Goal: Information Seeking & Learning: Check status

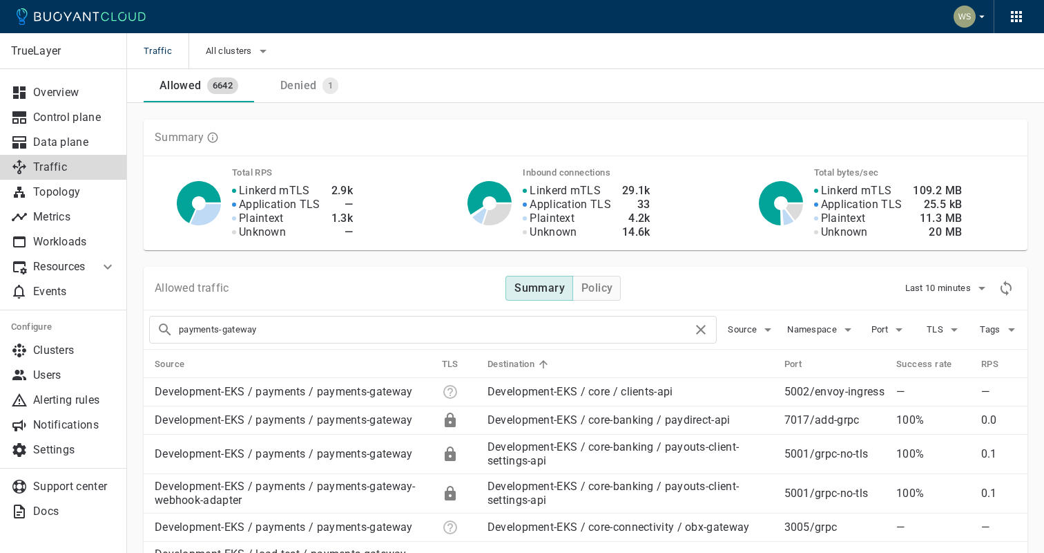
scroll to position [629, 0]
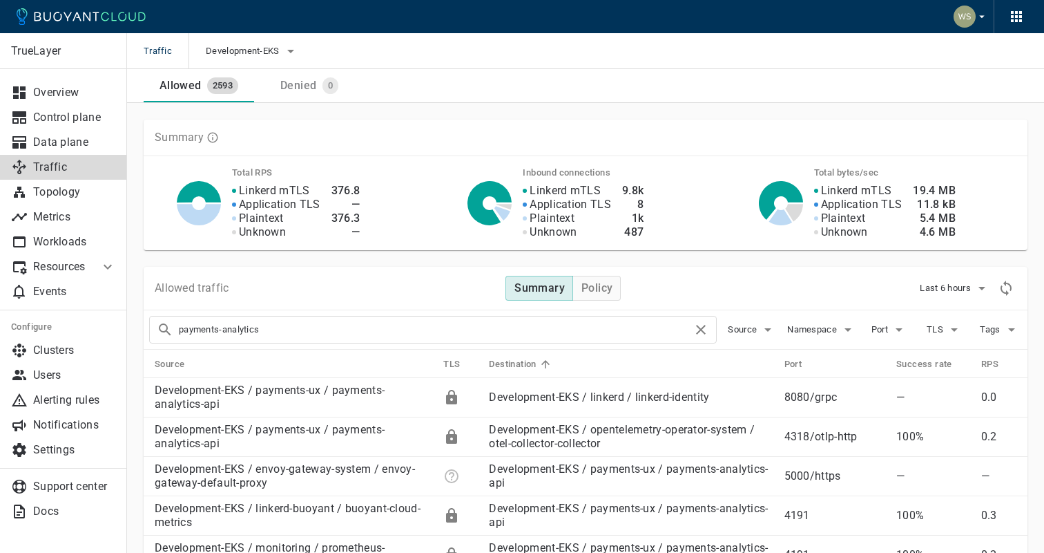
click at [314, 323] on input "payments-analytics" at bounding box center [436, 329] width 514 height 19
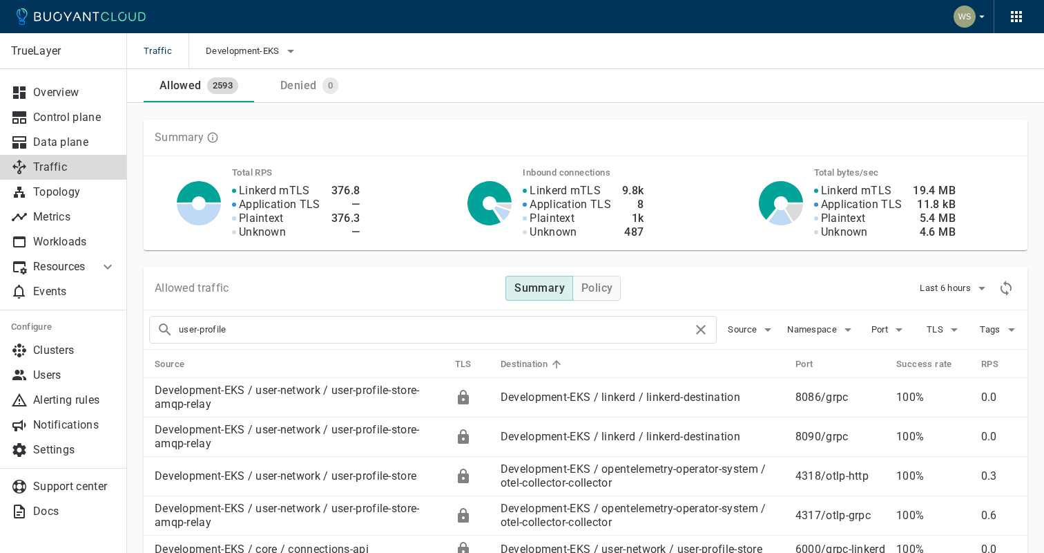
click at [289, 329] on input "user-profile" at bounding box center [436, 329] width 514 height 19
type input "payouts-client"
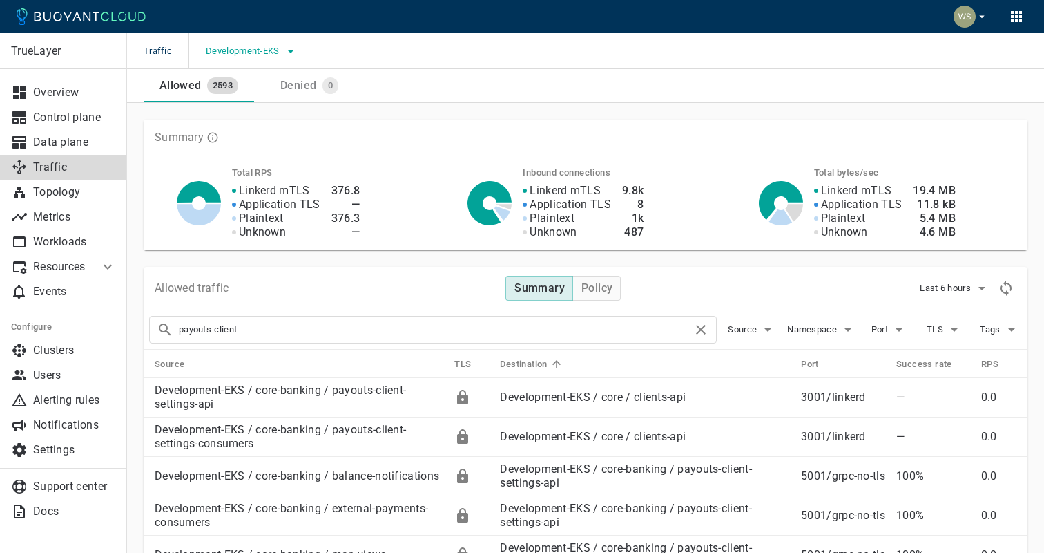
click at [283, 54] on icon "button" at bounding box center [291, 51] width 17 height 17
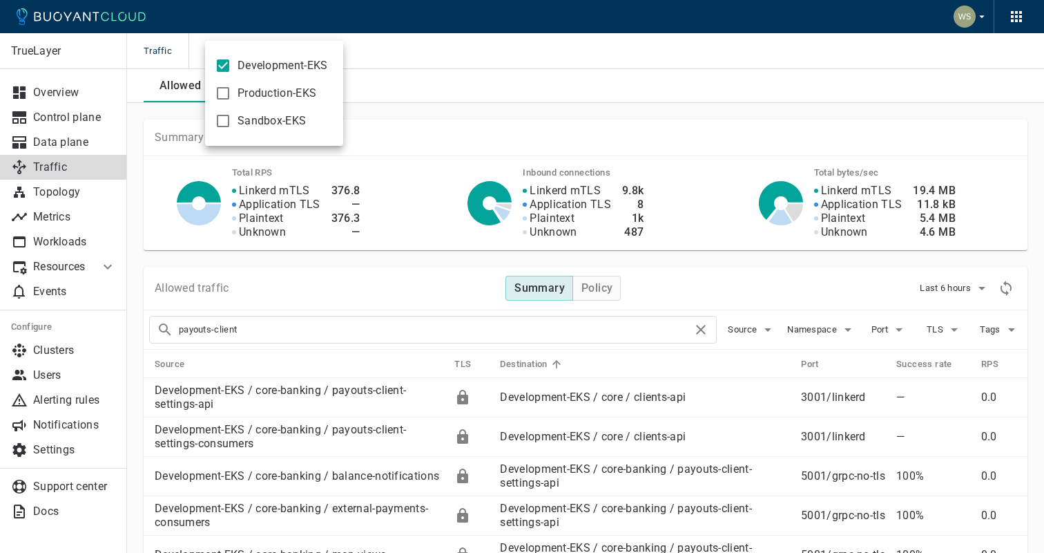
click at [264, 93] on span "Production-EKS" at bounding box center [277, 93] width 79 height 14
click at [231, 93] on input "Production-EKS" at bounding box center [223, 93] width 17 height 17
checkbox input "true"
click at [1008, 287] on div at bounding box center [522, 276] width 1044 height 553
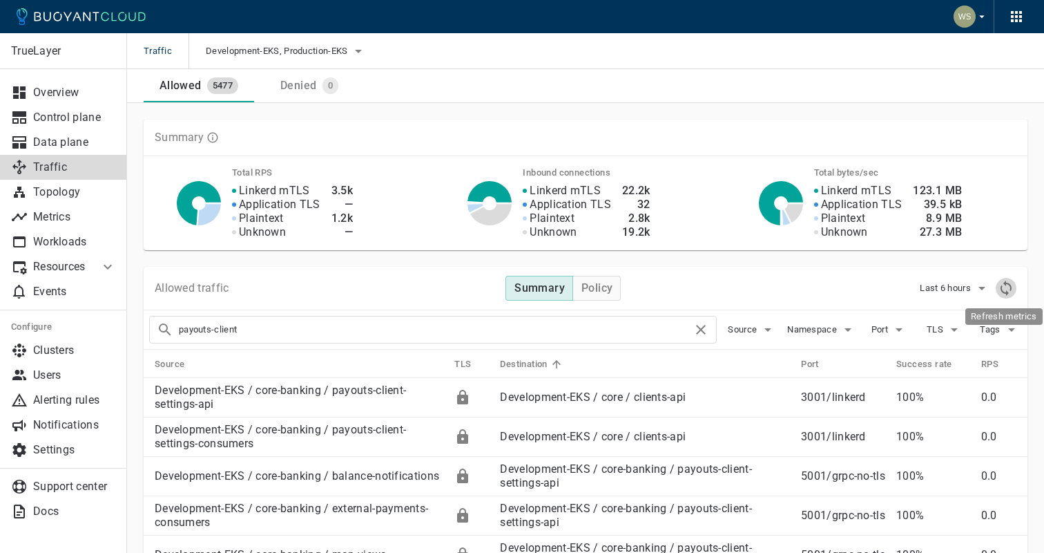
click at [1008, 287] on icon "Refresh metrics" at bounding box center [1006, 288] width 17 height 17
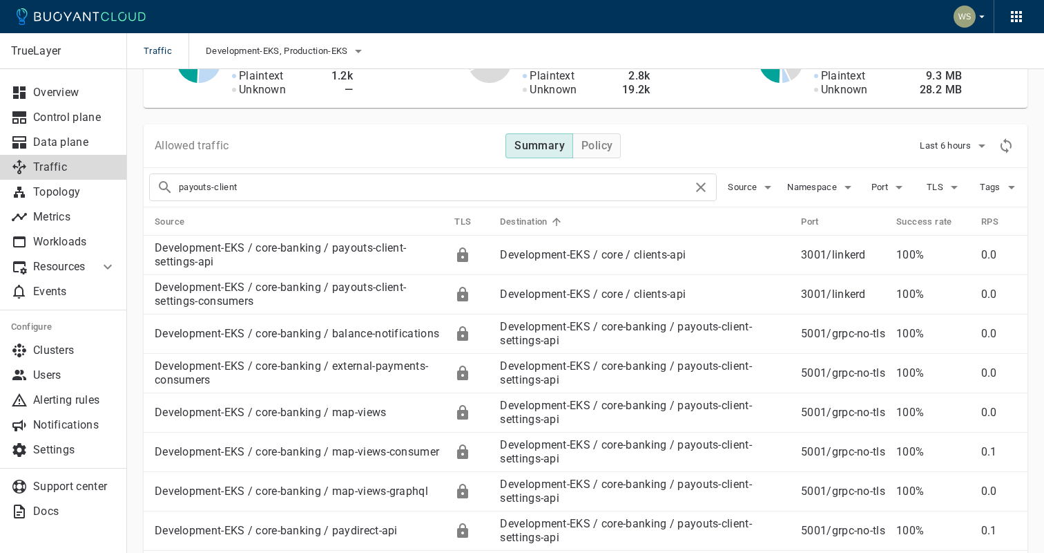
scroll to position [175, 0]
